Goal: Task Accomplishment & Management: Manage account settings

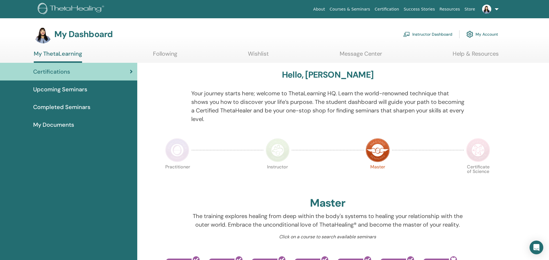
click at [433, 34] on link "Instructor Dashboard" at bounding box center [427, 34] width 49 height 13
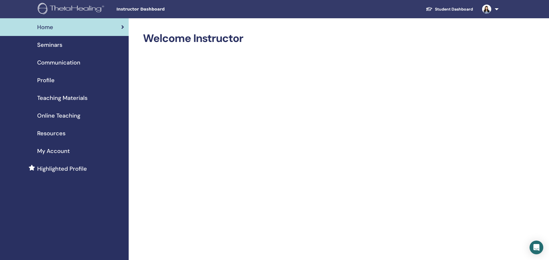
click at [46, 45] on span "Seminars" at bounding box center [49, 45] width 25 height 9
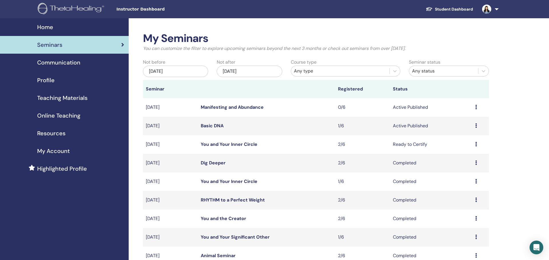
click at [476, 126] on icon at bounding box center [476, 125] width 2 height 5
click at [460, 147] on link "Attendees" at bounding box center [459, 148] width 22 height 6
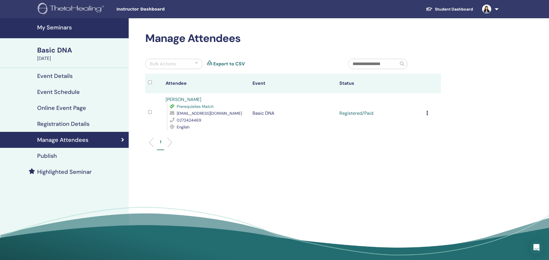
click at [427, 113] on icon at bounding box center [427, 113] width 2 height 5
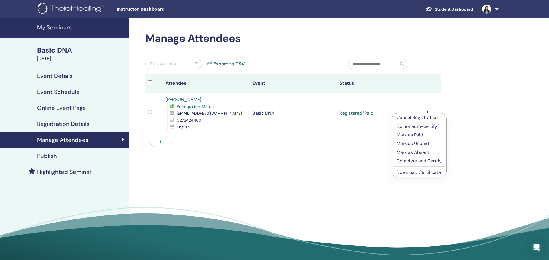
click at [436, 161] on p "Complete and Certify" at bounding box center [418, 161] width 45 height 7
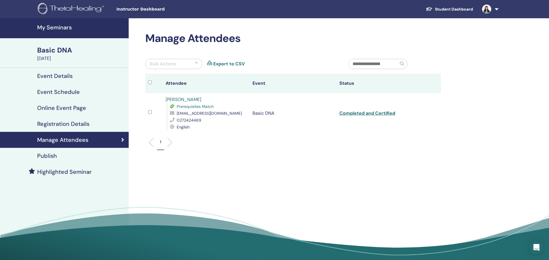
click at [56, 49] on div "Basic DNA" at bounding box center [81, 50] width 88 height 10
